Goal: Task Accomplishment & Management: Use online tool/utility

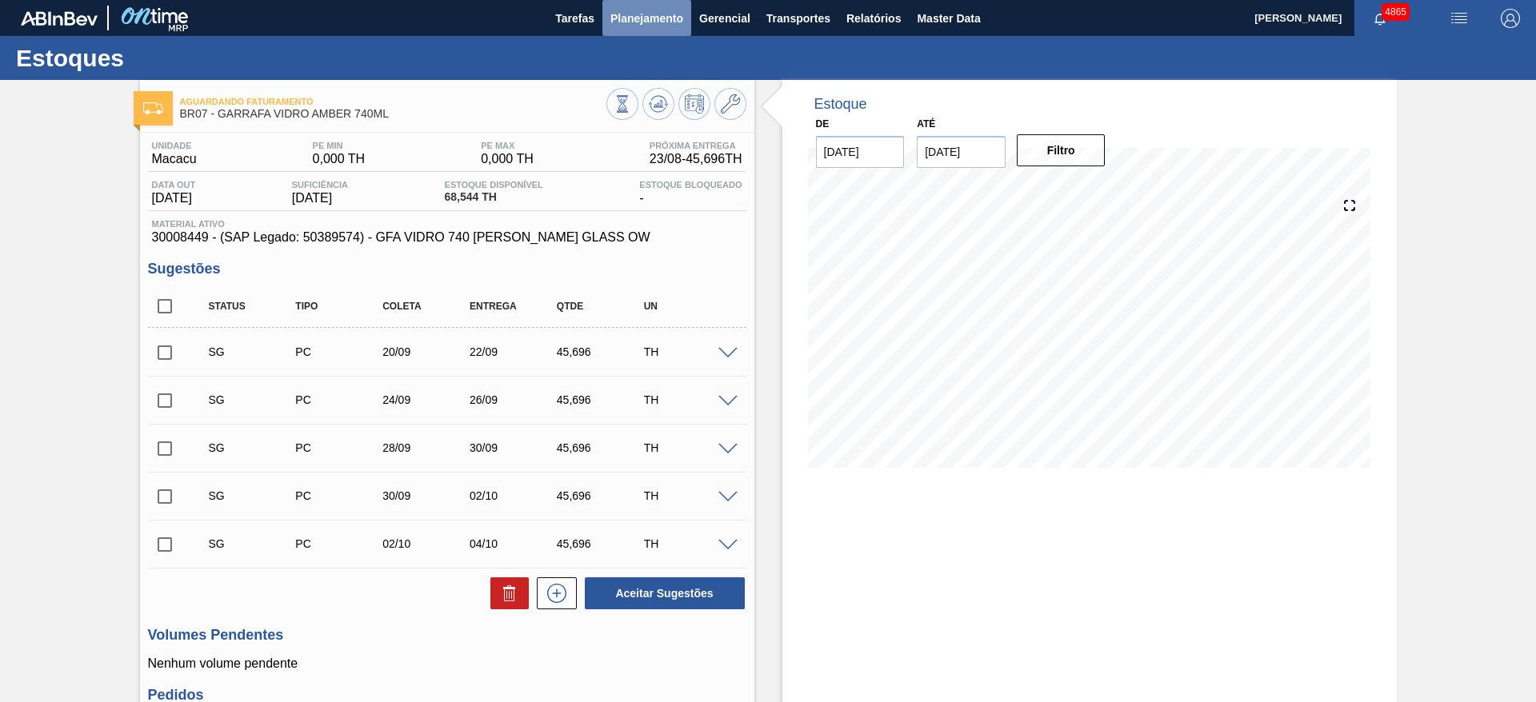
click at [665, 15] on span "Planejamento" at bounding box center [646, 18] width 73 height 19
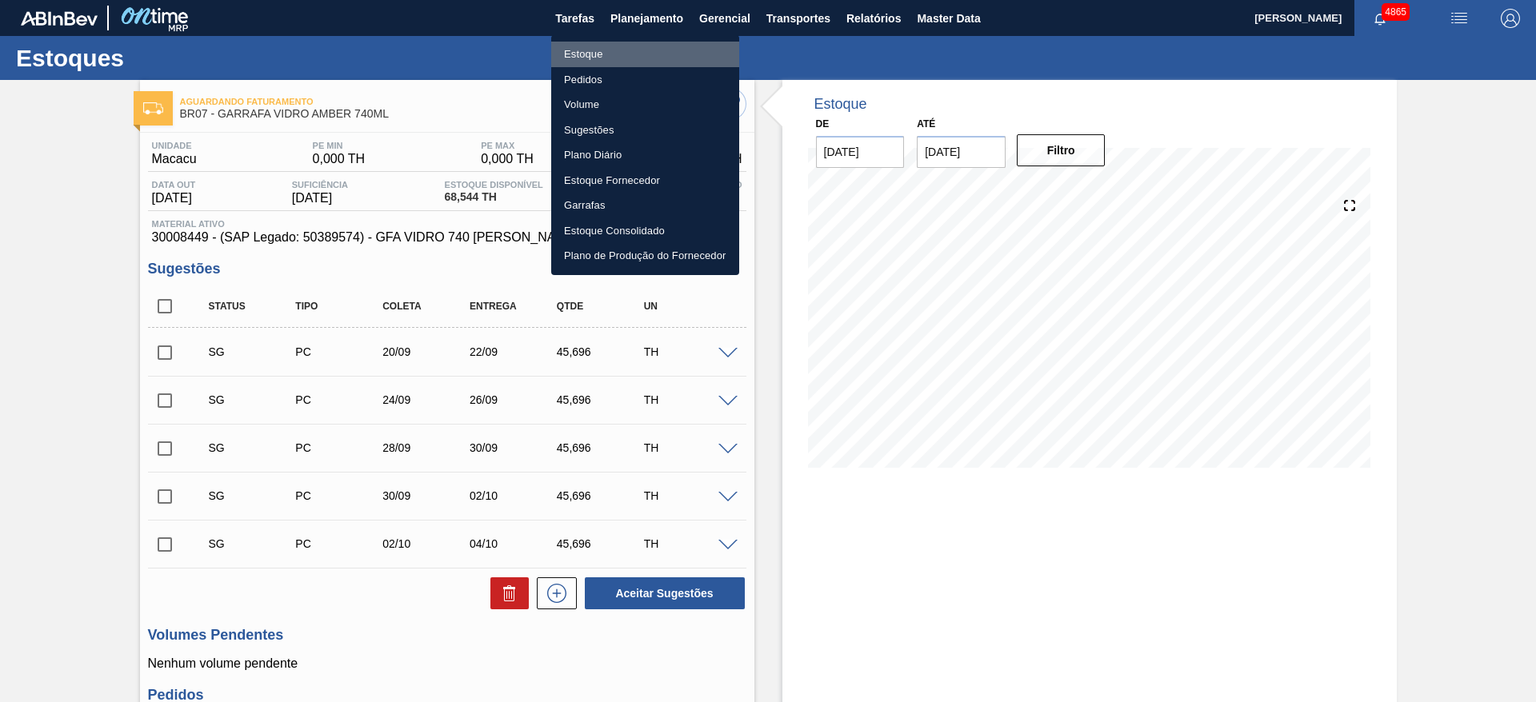
click at [612, 56] on li "Estoque" at bounding box center [645, 55] width 188 height 26
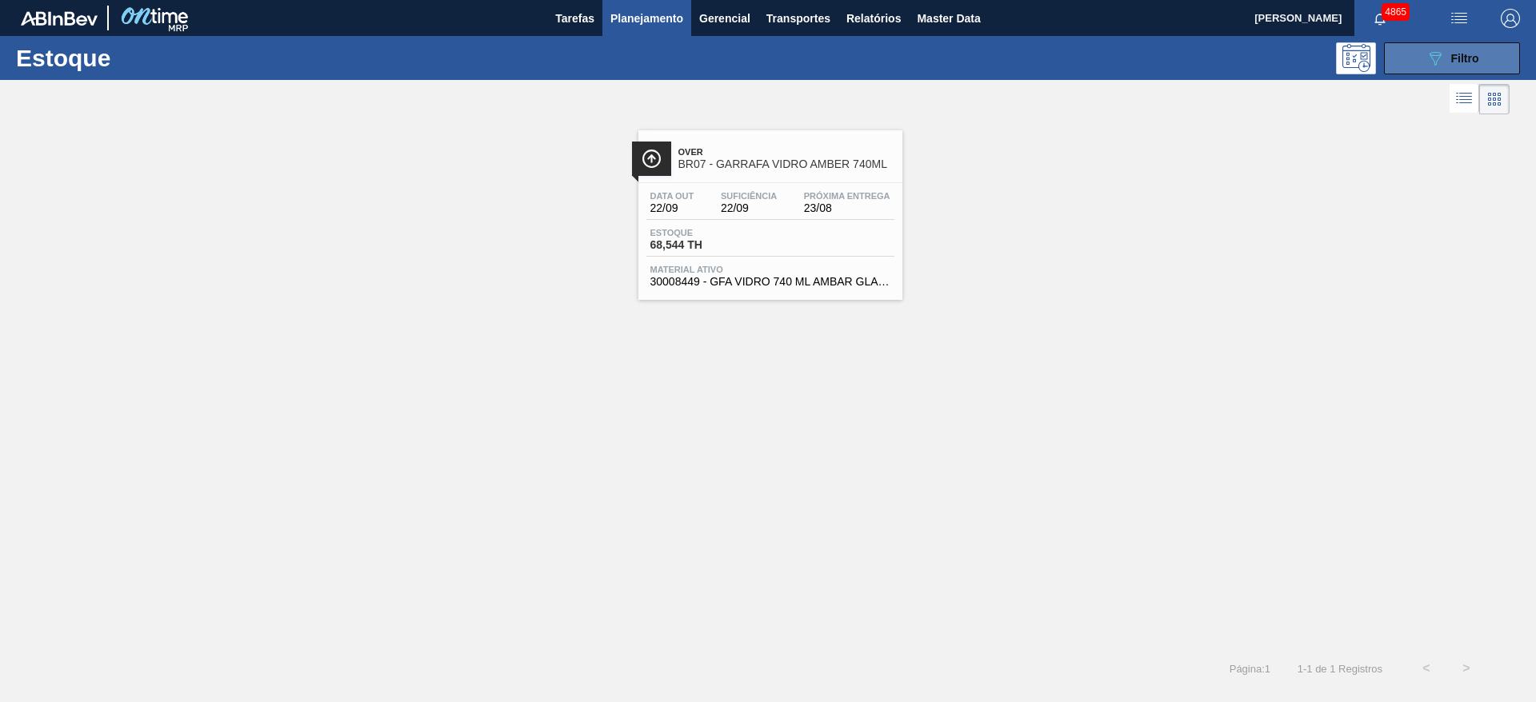
click at [1446, 54] on div "089F7B8B-B2A5-4AFE-B5C0-19BA573D28AC Filtro" at bounding box center [1452, 58] width 54 height 19
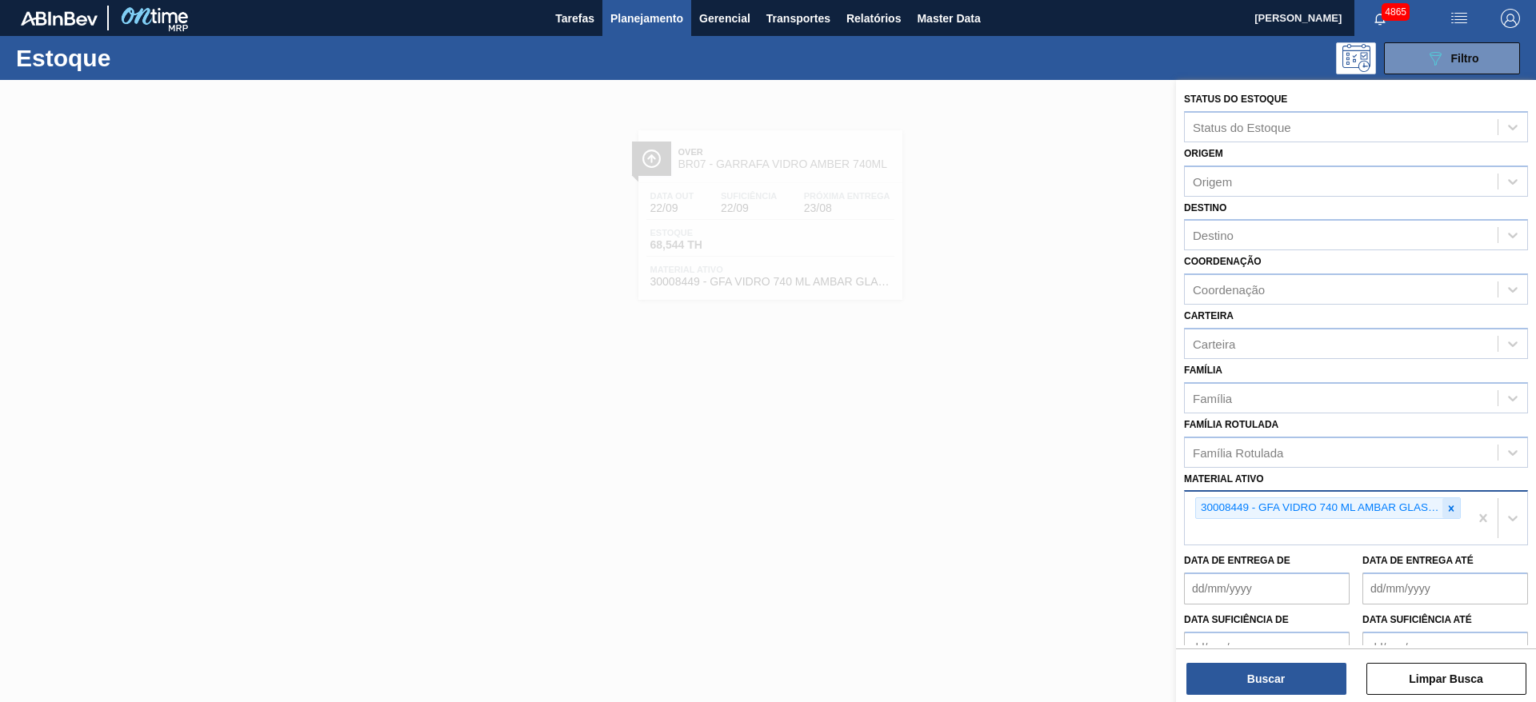
click at [1453, 513] on icon at bounding box center [1450, 508] width 11 height 11
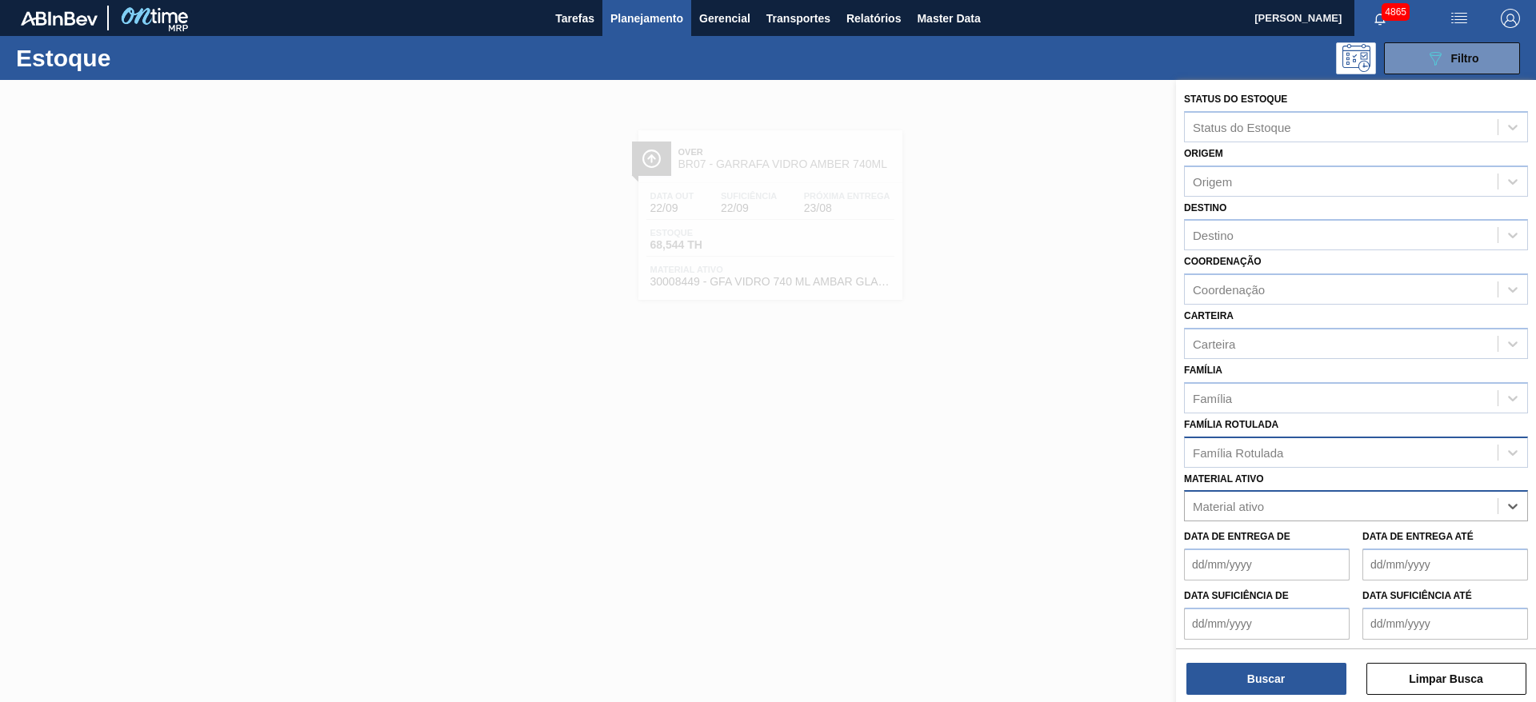
click at [1392, 445] on div "Família Rotulada" at bounding box center [1341, 452] width 313 height 23
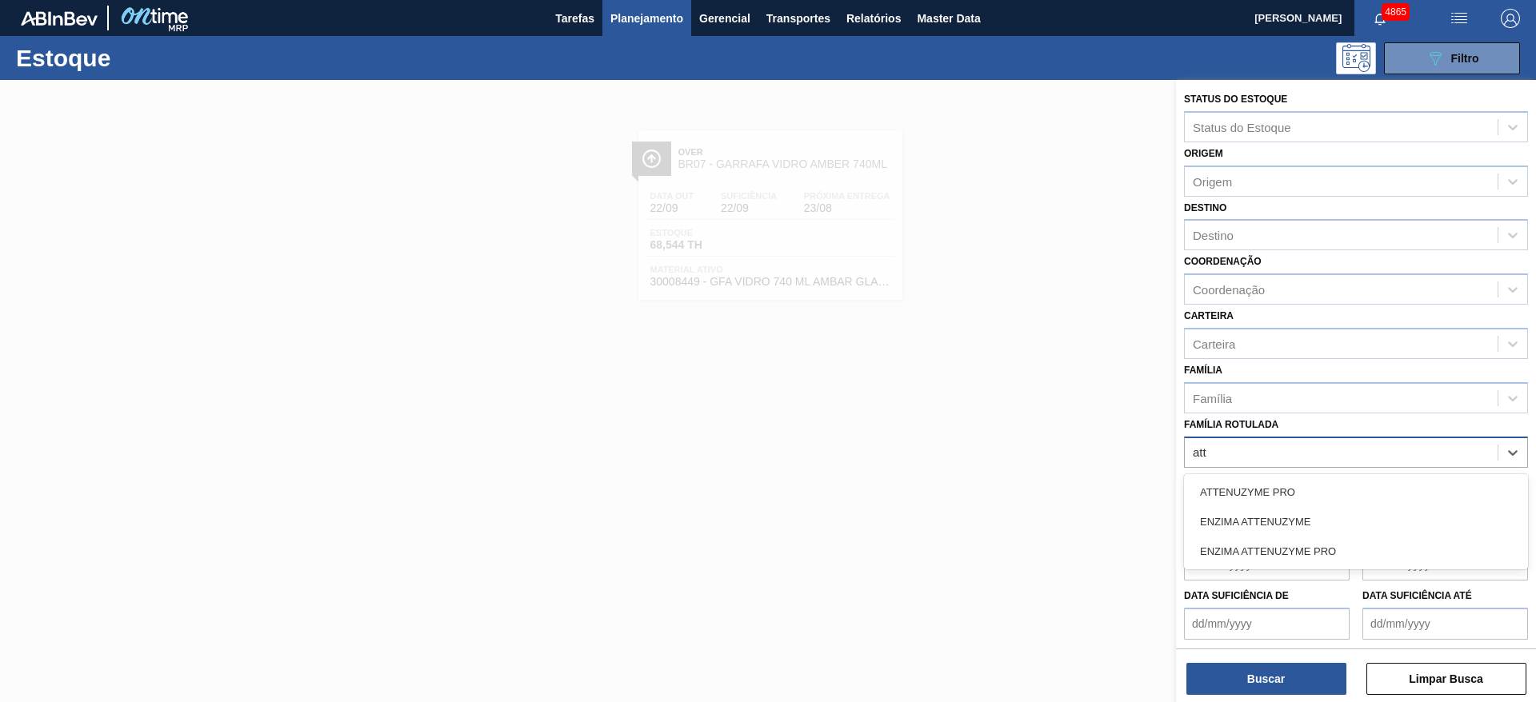
type Rotulada "atte"
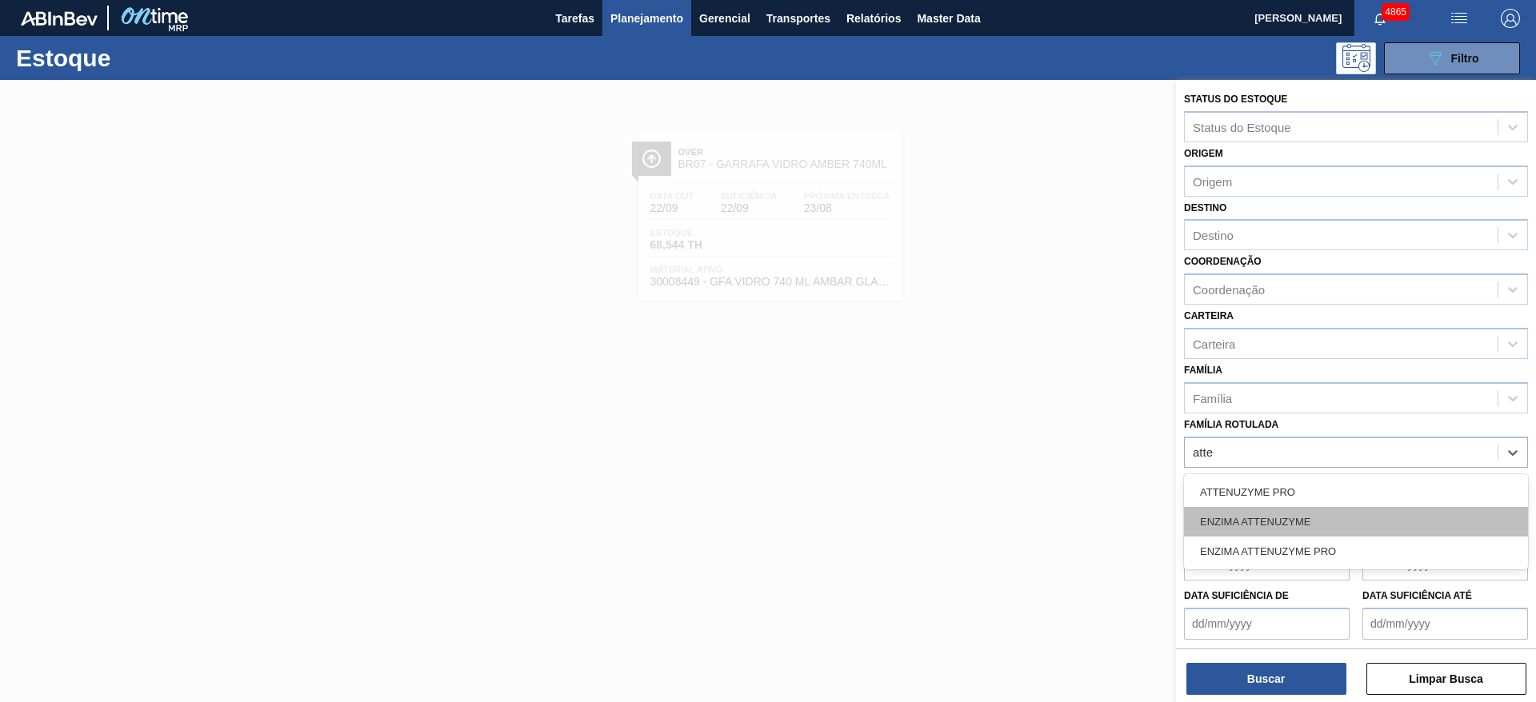
click at [1347, 510] on div "ENZIMA ATTENUZYME" at bounding box center [1356, 522] width 344 height 30
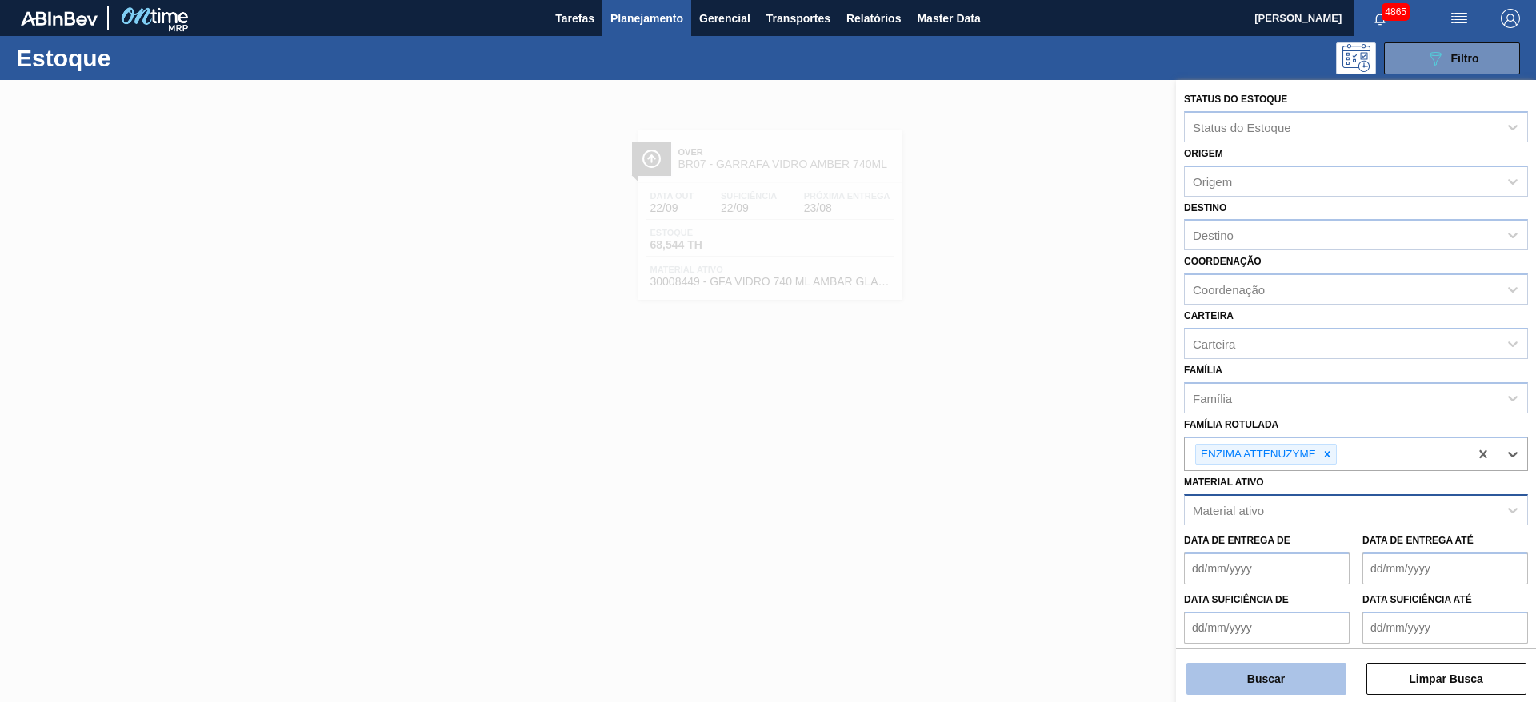
click at [1256, 669] on button "Buscar" at bounding box center [1266, 679] width 160 height 32
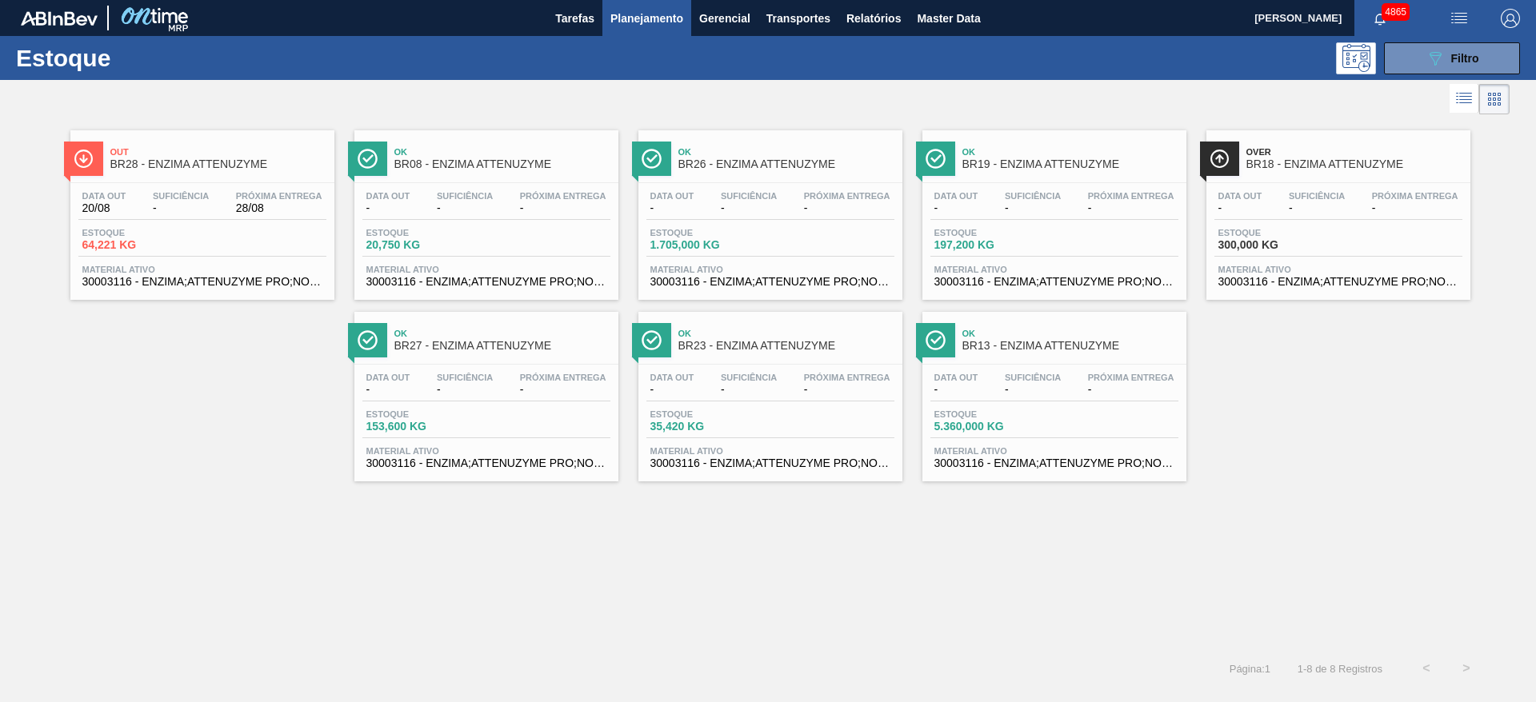
click at [117, 235] on span "Estoque" at bounding box center [138, 233] width 112 height 10
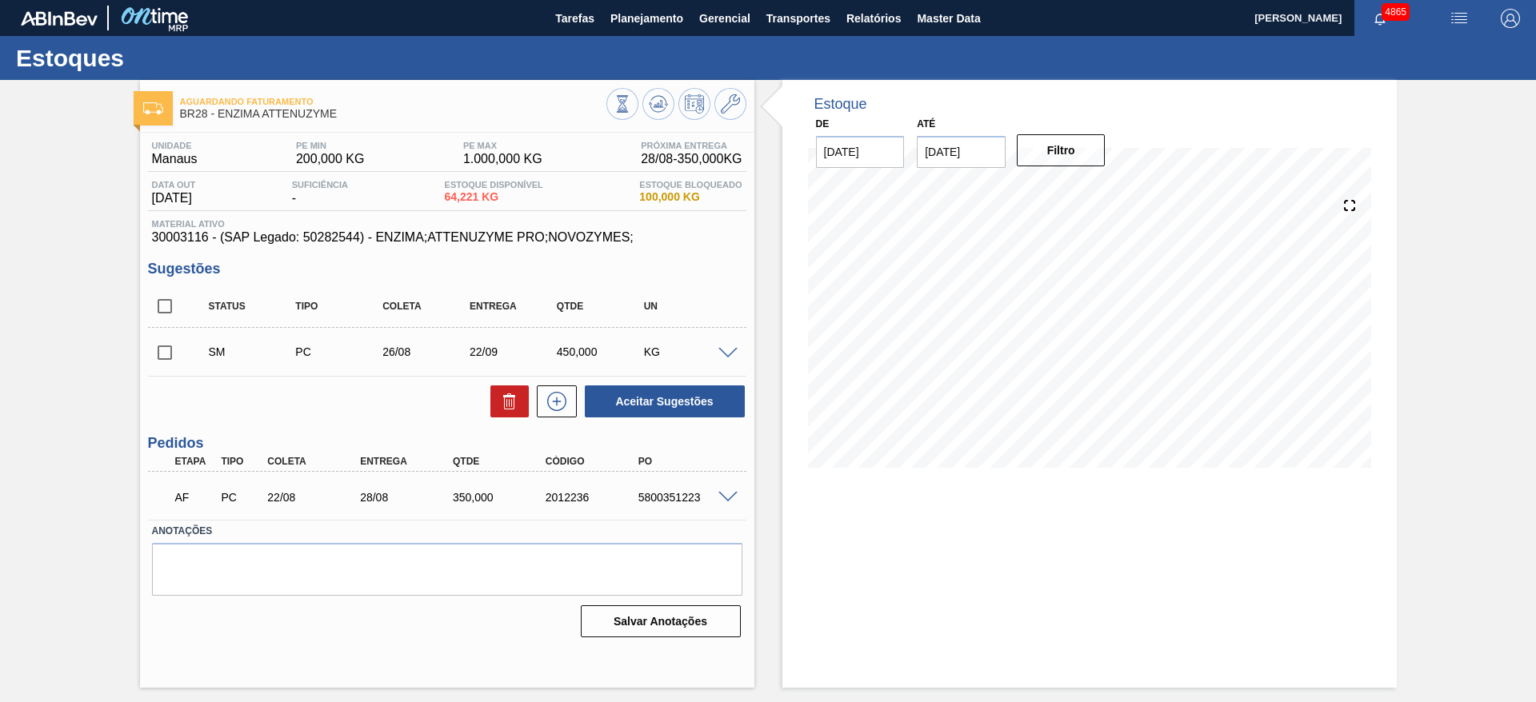
click at [733, 493] on span at bounding box center [727, 498] width 19 height 12
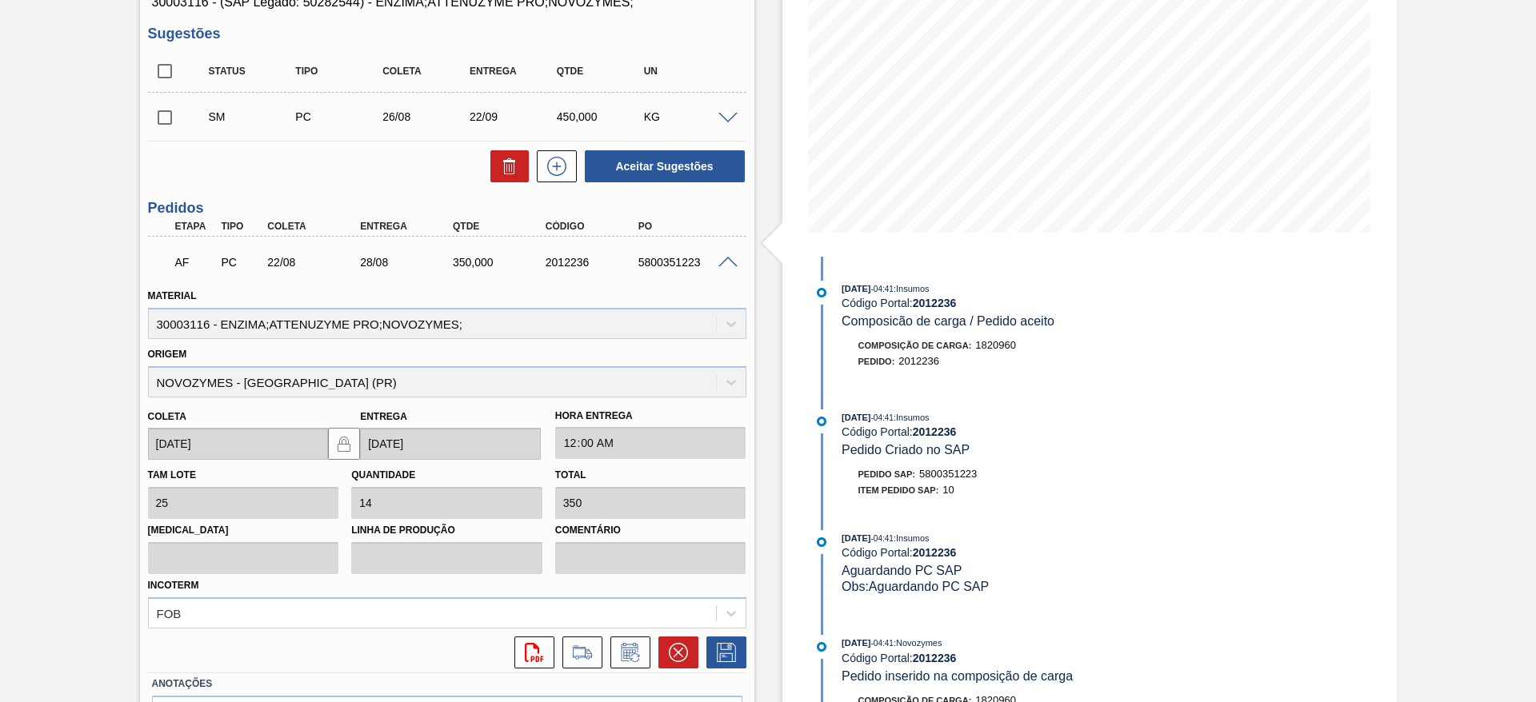
scroll to position [337, 0]
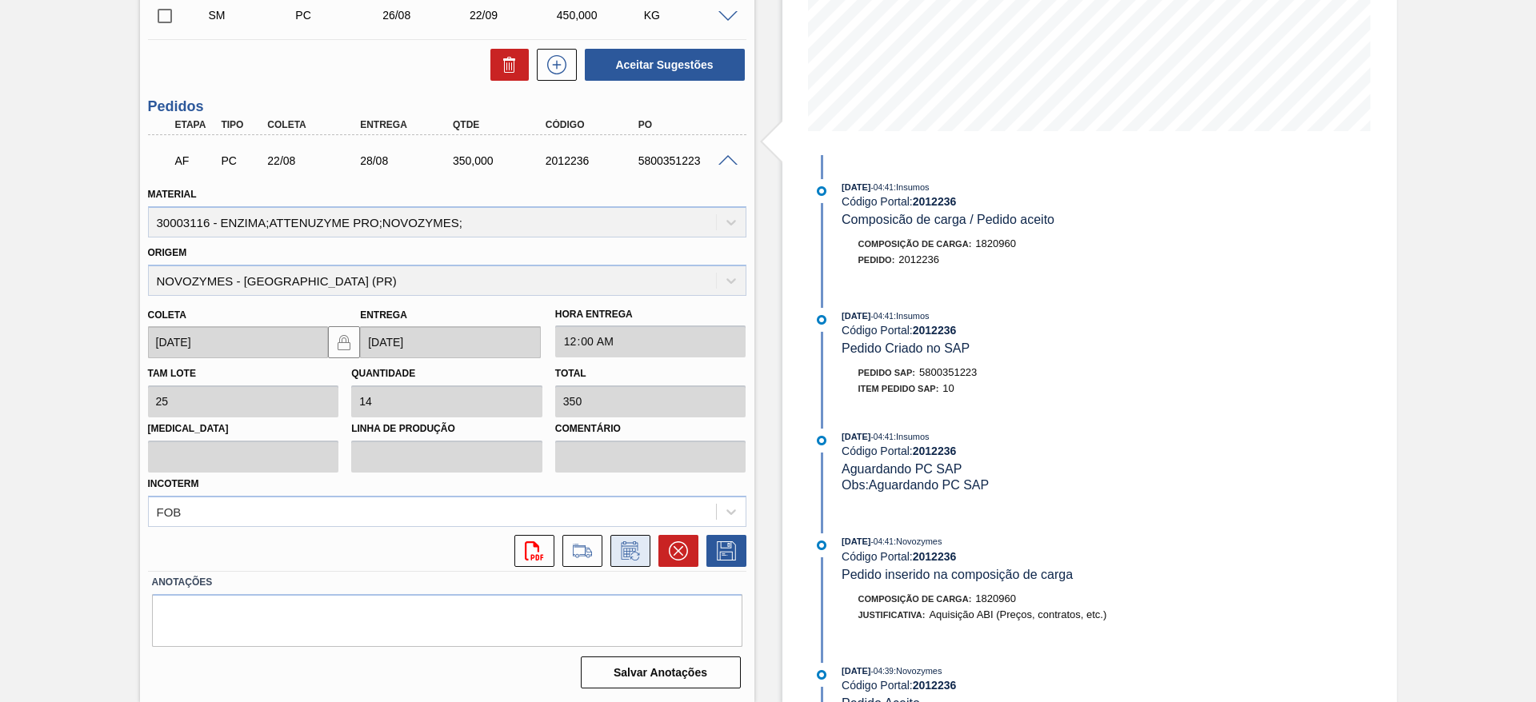
click at [636, 563] on button at bounding box center [630, 551] width 40 height 32
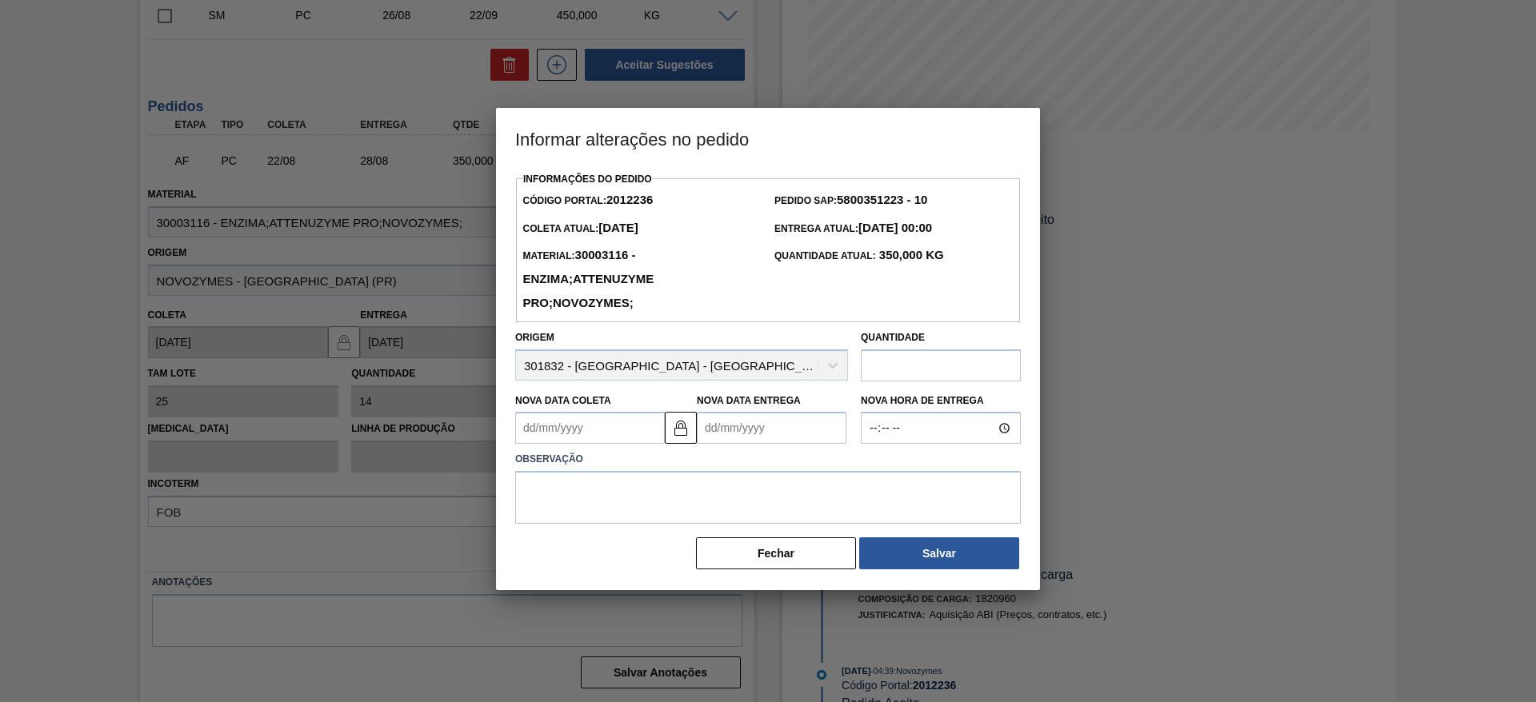
click at [875, 372] on input "text" at bounding box center [941, 366] width 160 height 32
type input "500"
click at [943, 554] on button "Salvar" at bounding box center [939, 553] width 160 height 32
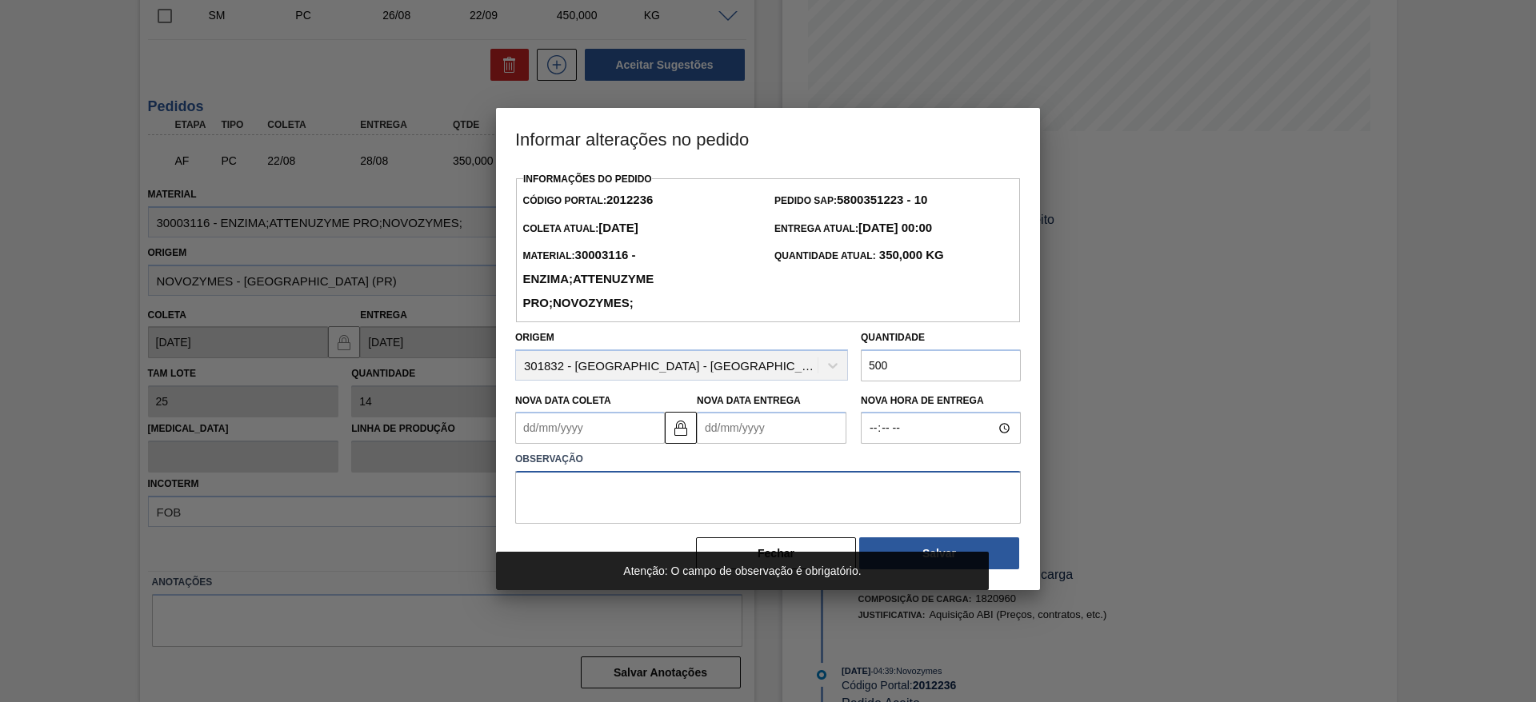
click at [802, 481] on textarea at bounding box center [767, 497] width 505 height 53
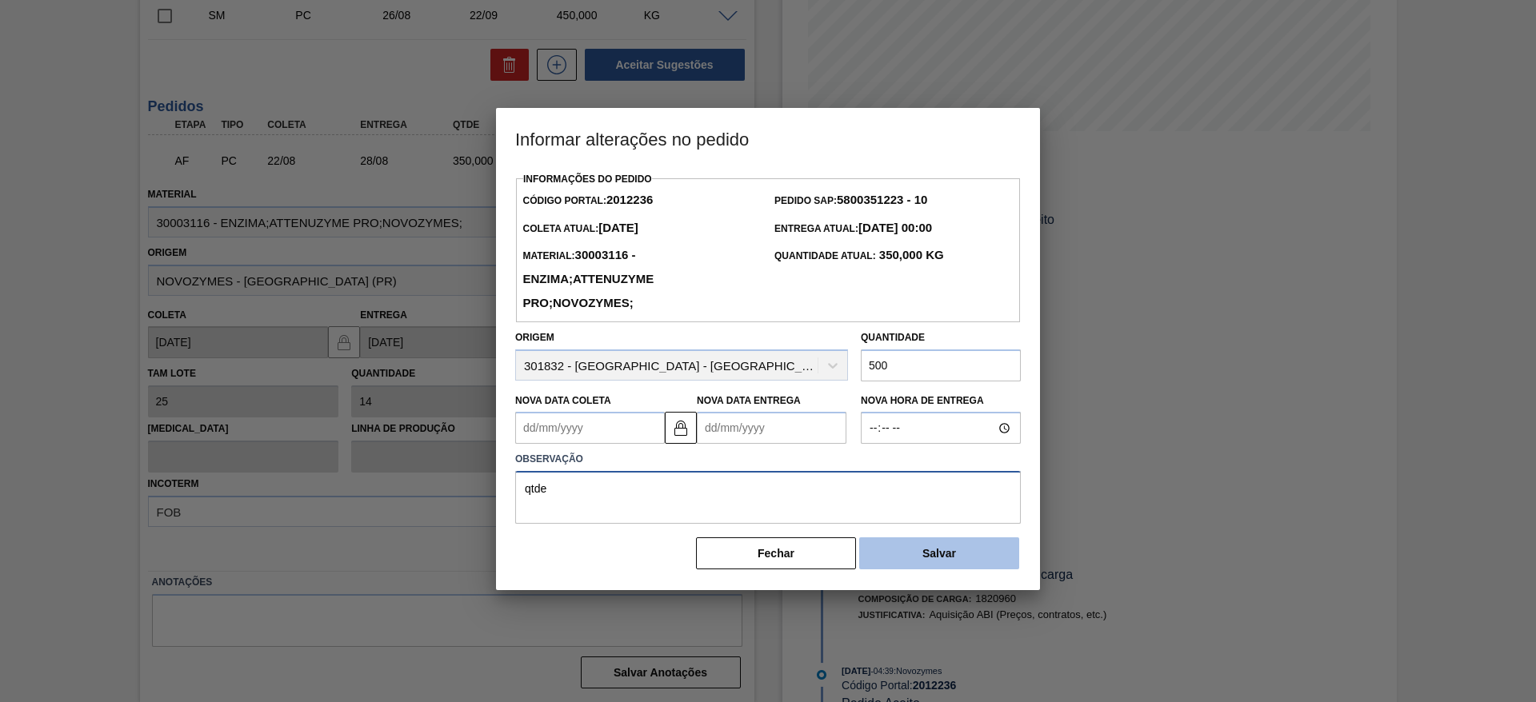
type textarea "qtde"
click at [947, 559] on button "Salvar" at bounding box center [939, 553] width 160 height 32
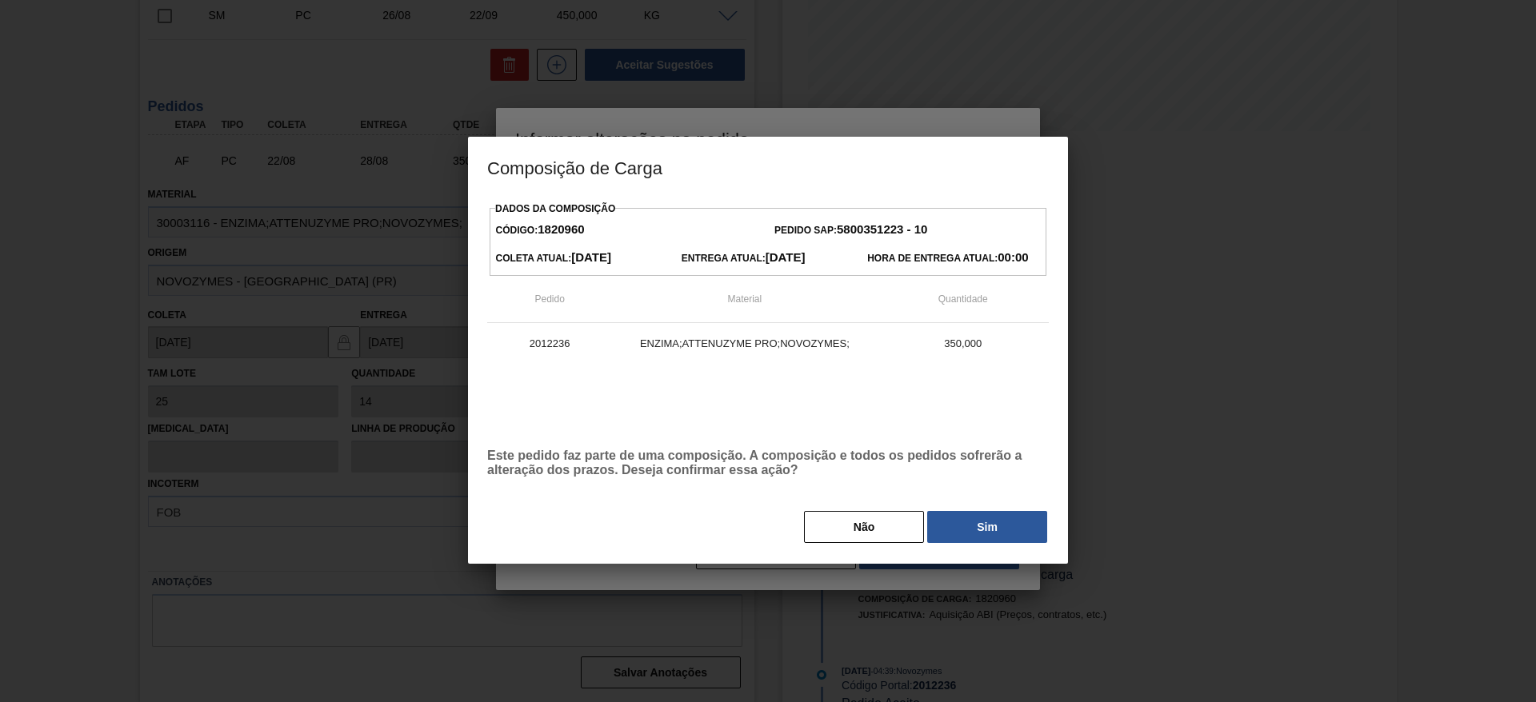
drag, startPoint x: 985, startPoint y: 529, endPoint x: 1206, endPoint y: 497, distance: 223.1
click at [1206, 497] on div "Composição de Carga Dados da Composição Código: 1820960 Pedido SAP: 5800351223 …" at bounding box center [768, 351] width 1536 height 702
click at [883, 530] on button "Não" at bounding box center [864, 527] width 120 height 32
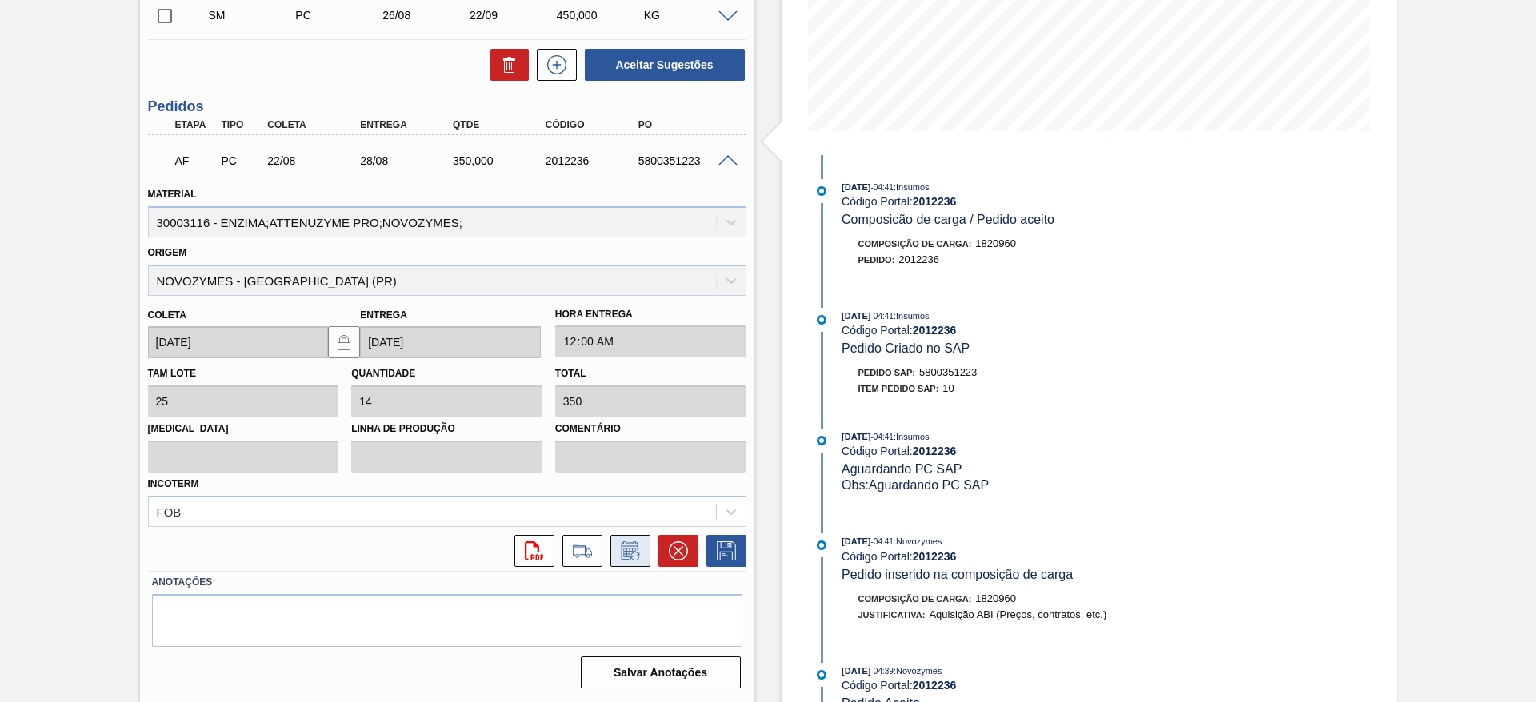
click at [633, 554] on icon at bounding box center [630, 550] width 26 height 19
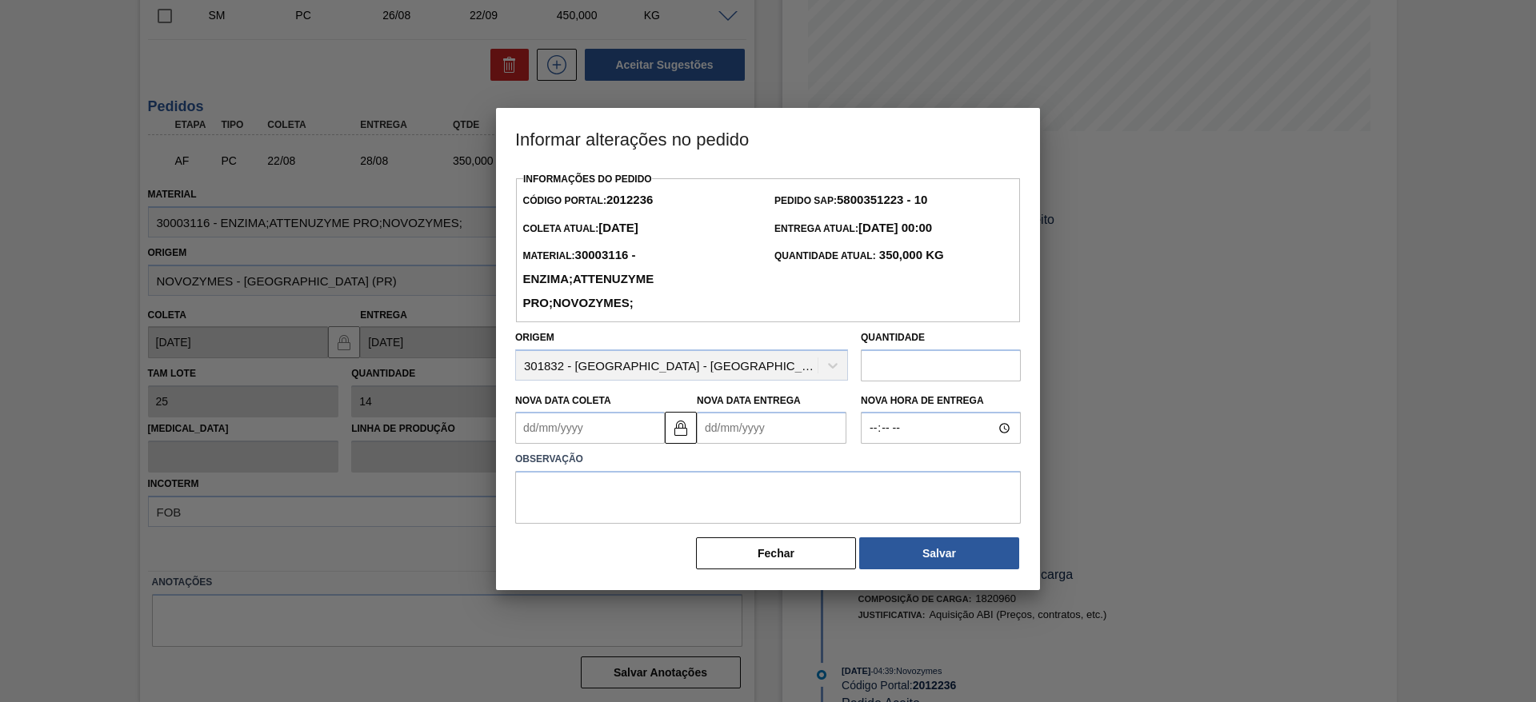
click at [913, 374] on input "text" at bounding box center [941, 366] width 160 height 32
type input "550"
click at [841, 505] on textarea at bounding box center [767, 497] width 505 height 53
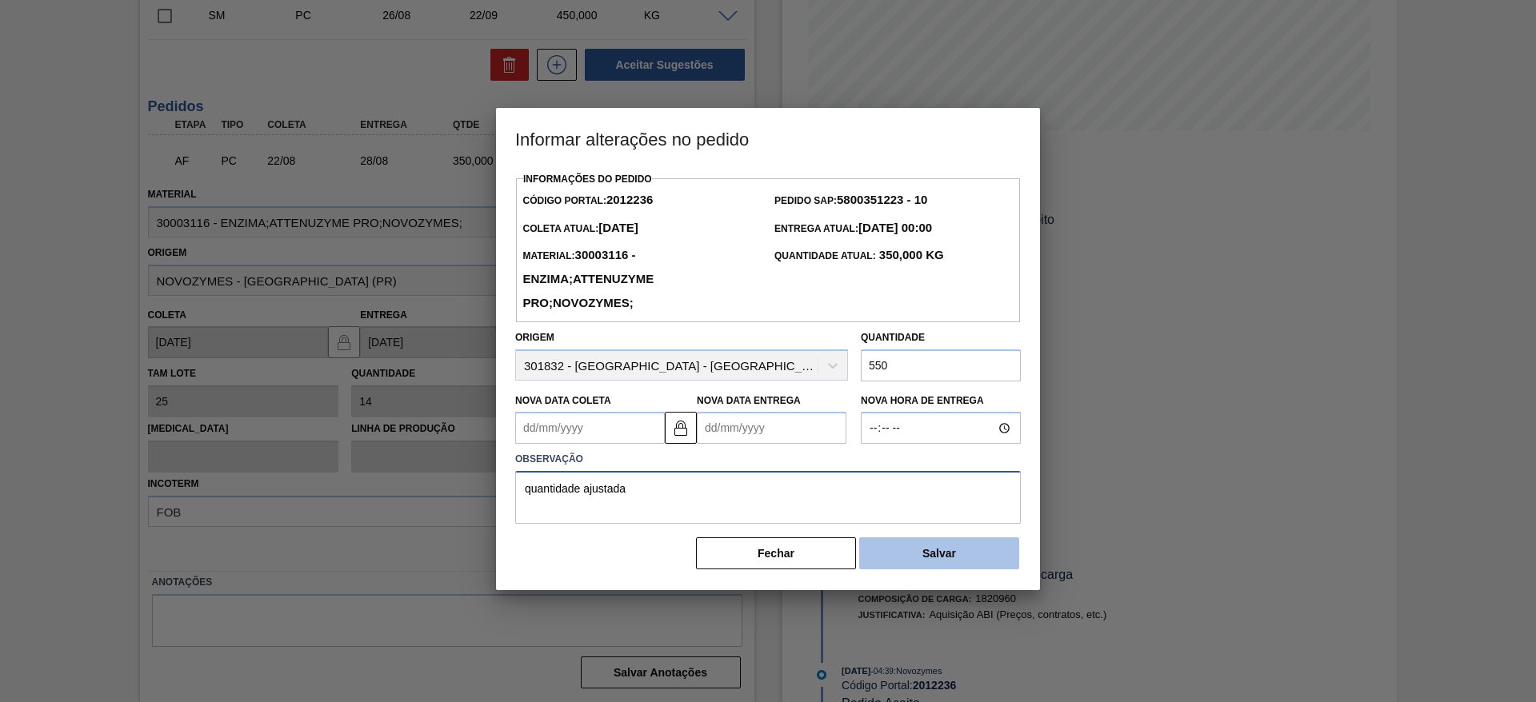
type textarea "quantidade ajustada"
click at [920, 564] on button "Salvar" at bounding box center [939, 553] width 160 height 32
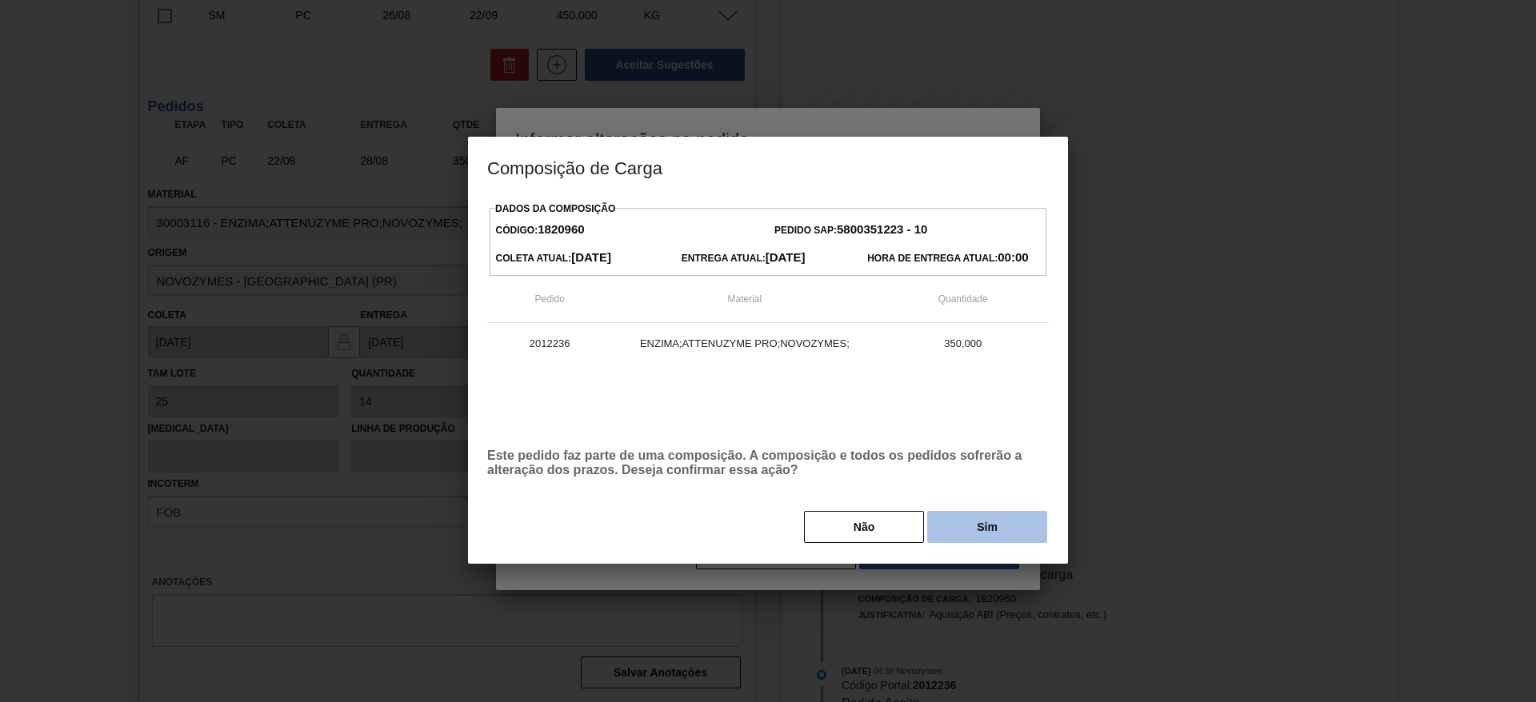
click at [958, 533] on button "Sim" at bounding box center [987, 527] width 120 height 32
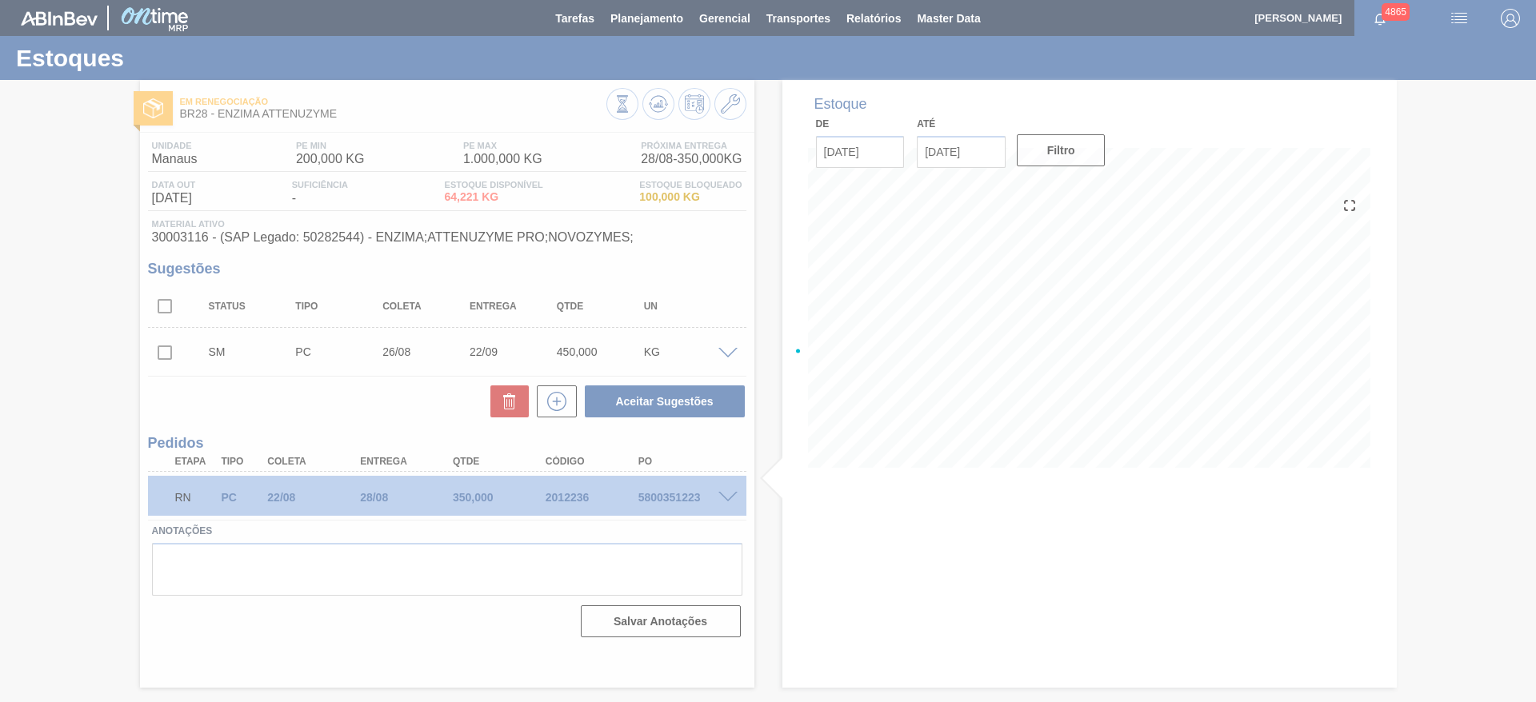
scroll to position [0, 0]
